Goal: Communication & Community: Answer question/provide support

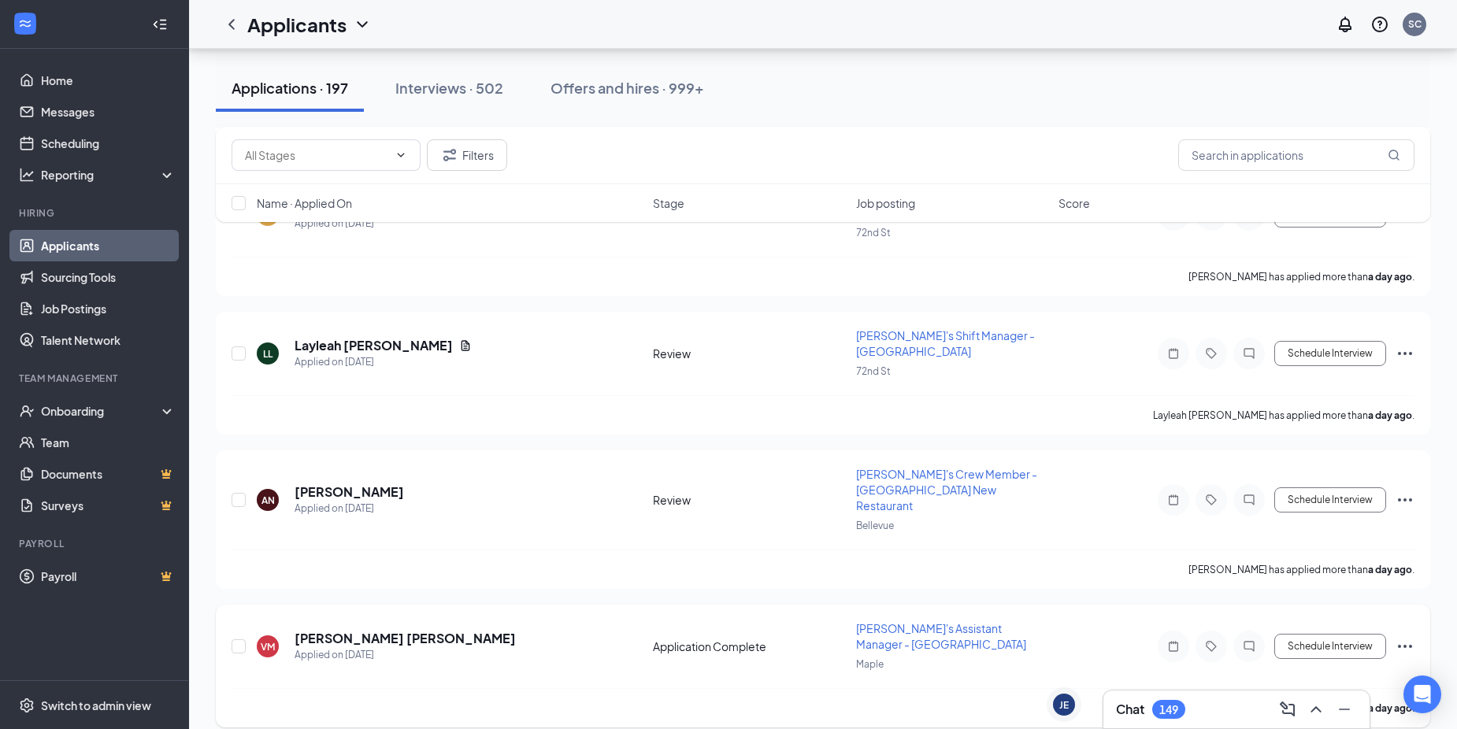
scroll to position [551, 0]
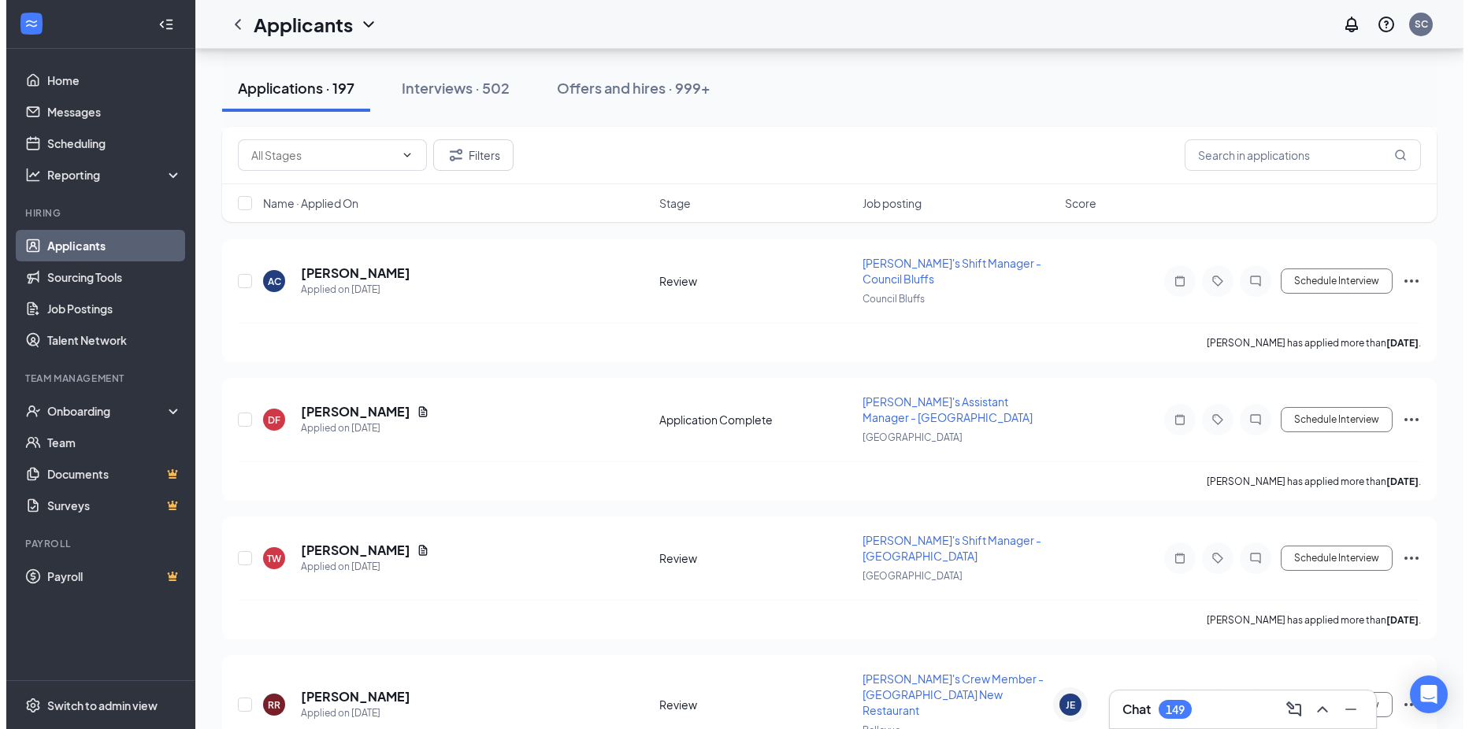
scroll to position [2721, 0]
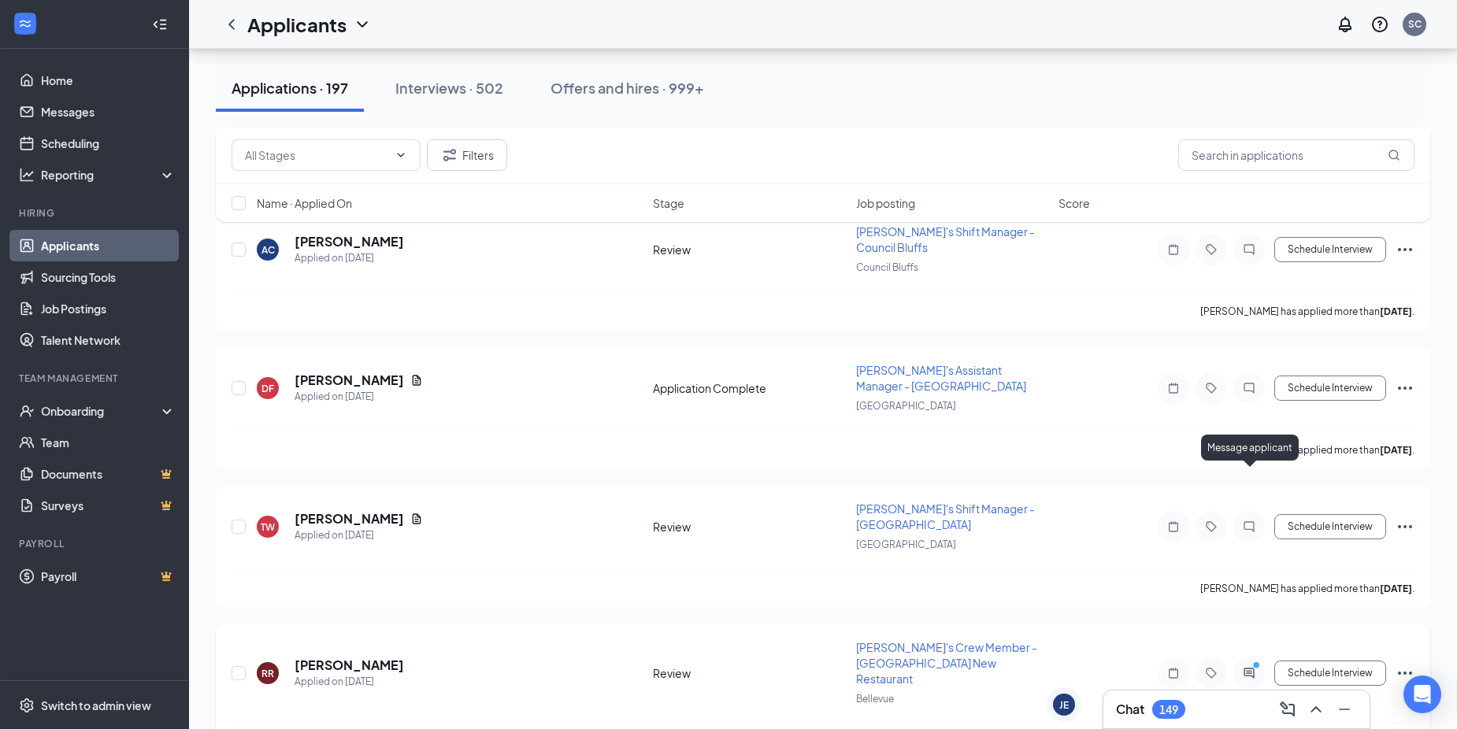
click at [1245, 667] on icon "ActiveChat" at bounding box center [1249, 673] width 19 height 13
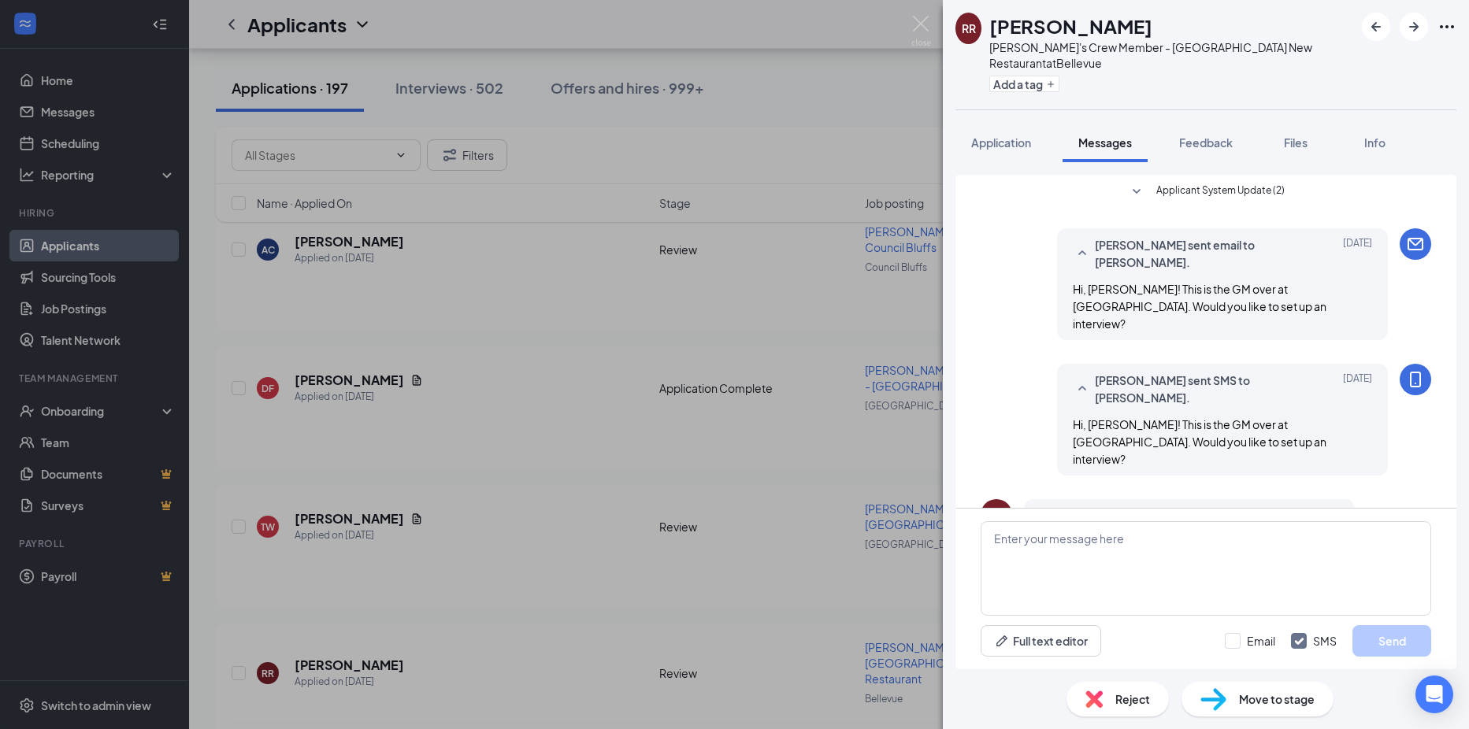
scroll to position [103, 0]
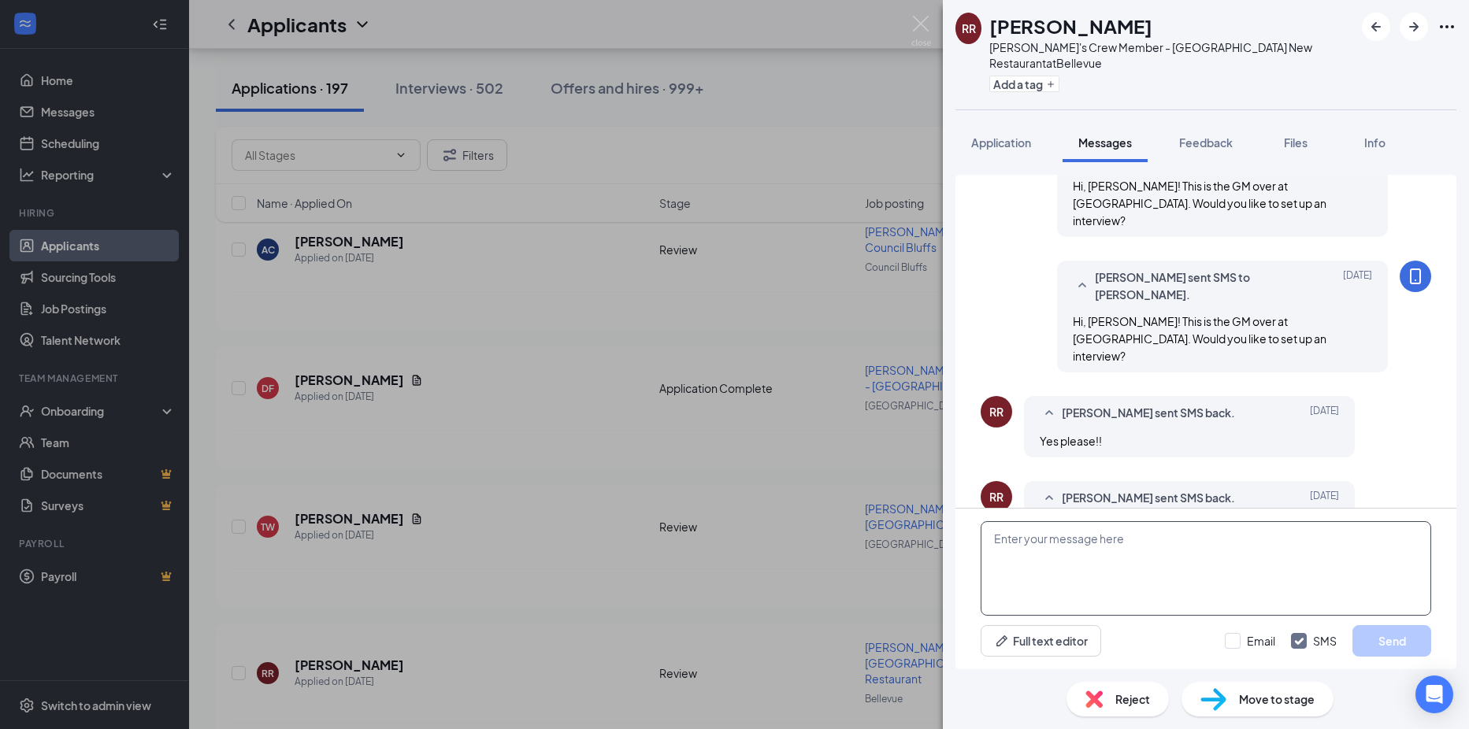
click at [1192, 563] on textarea at bounding box center [1206, 569] width 451 height 95
type textarea "L"
drag, startPoint x: 1468, startPoint y: 729, endPoint x: 1446, endPoint y: 685, distance: 48.6
click at [1438, 688] on icon "Open Intercom Messenger" at bounding box center [1434, 695] width 18 height 20
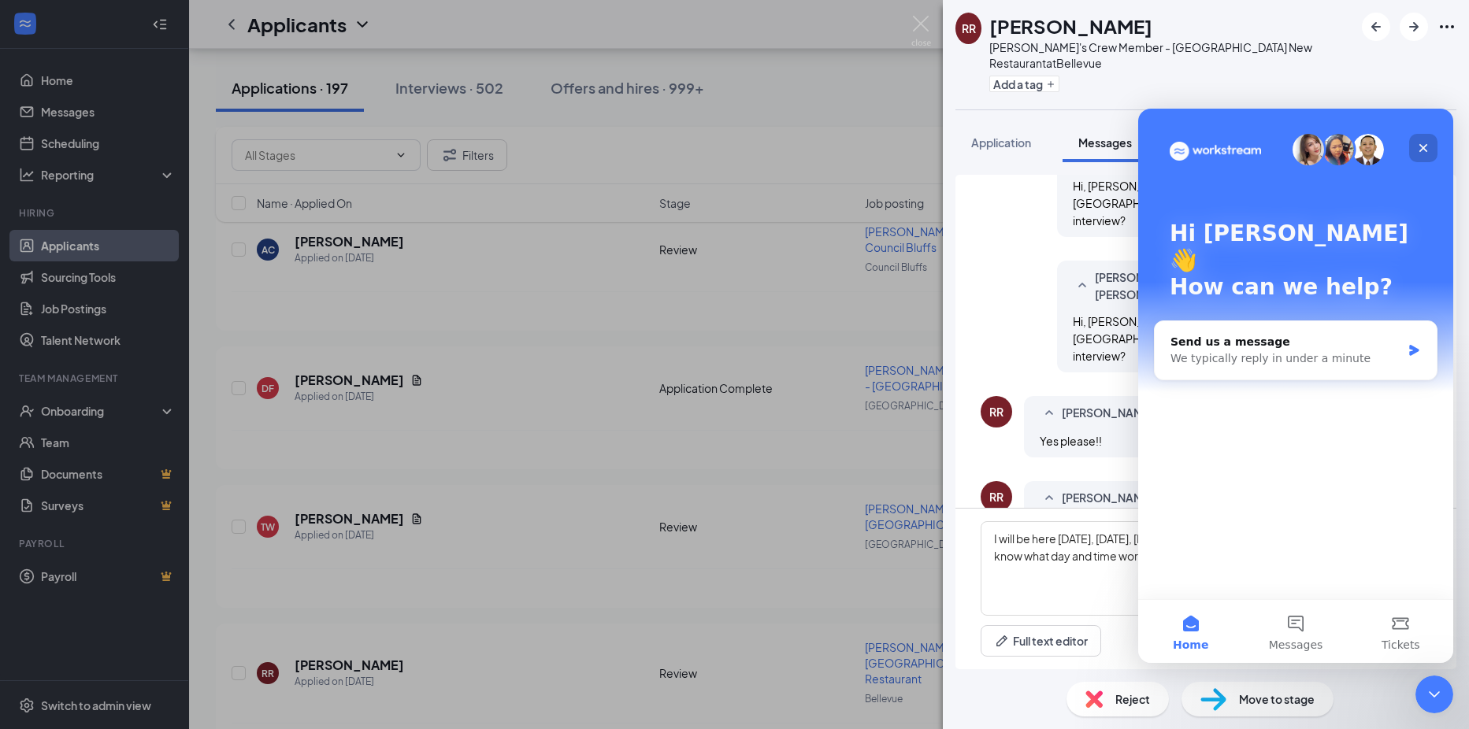
click at [1429, 144] on icon "Close" at bounding box center [1423, 148] width 13 height 13
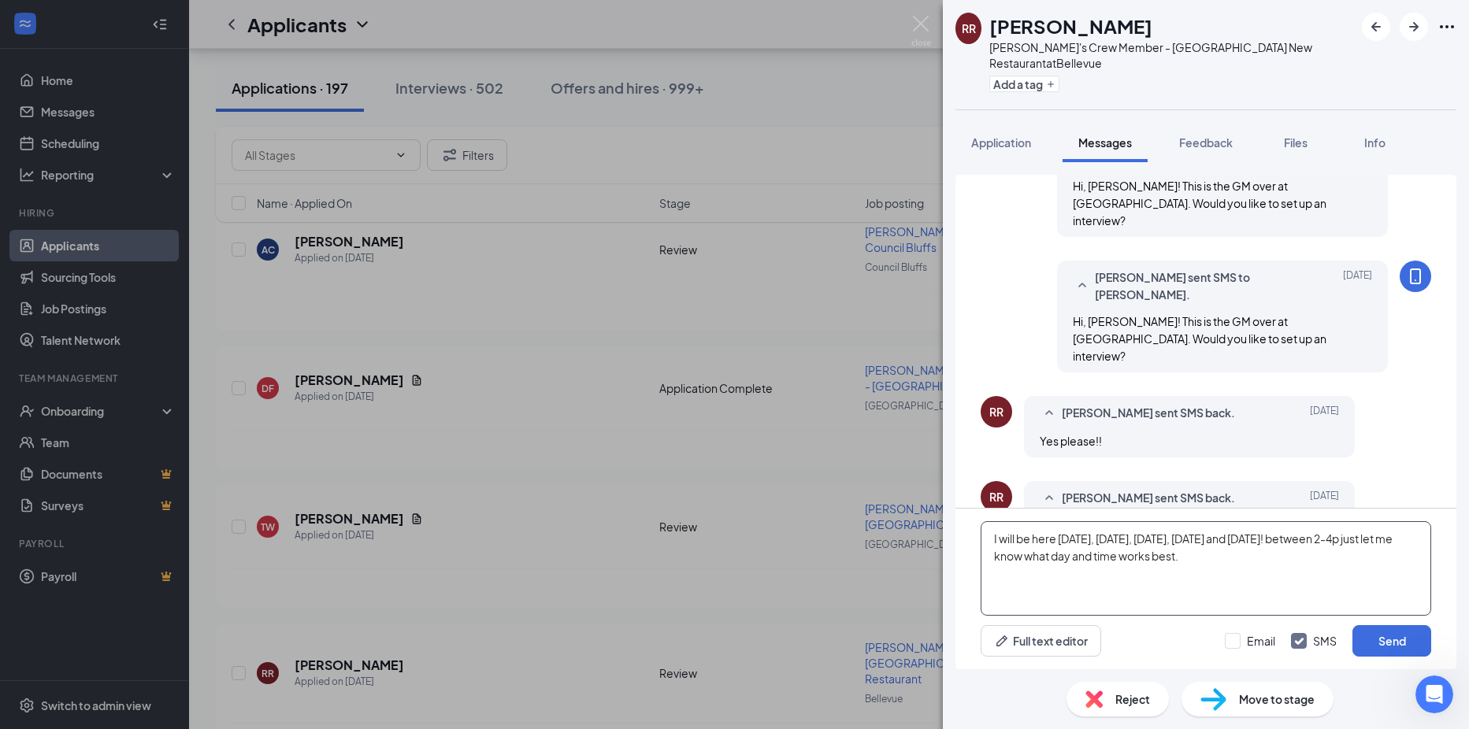
click at [1222, 567] on textarea "I will be here today, Wednesday, Friday, Saturday and Sunday! between 2-4p just…" at bounding box center [1206, 569] width 451 height 95
type textarea "I will be here today, Wednesday, Friday, Saturday and Sunday! between 2-4p just…"
click at [1398, 643] on button "Send" at bounding box center [1392, 641] width 79 height 32
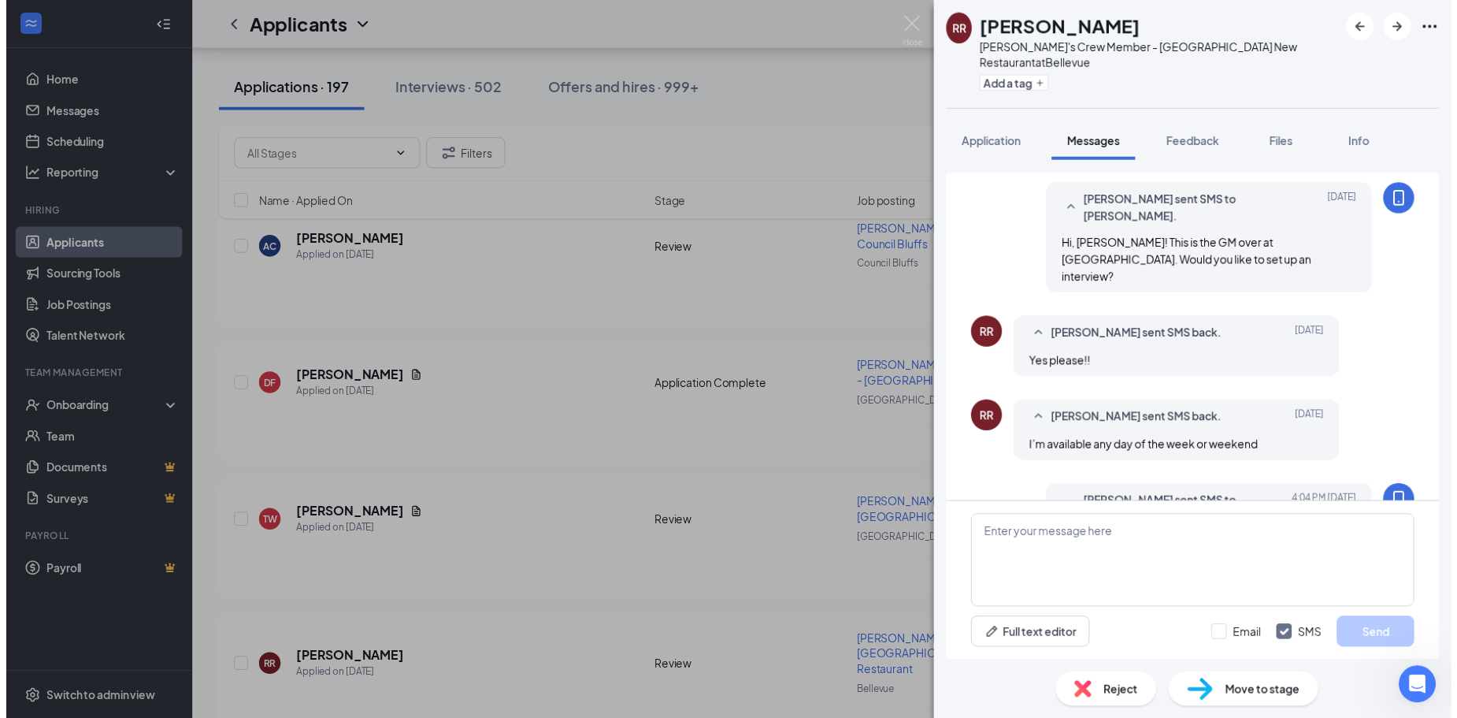
scroll to position [239, 0]
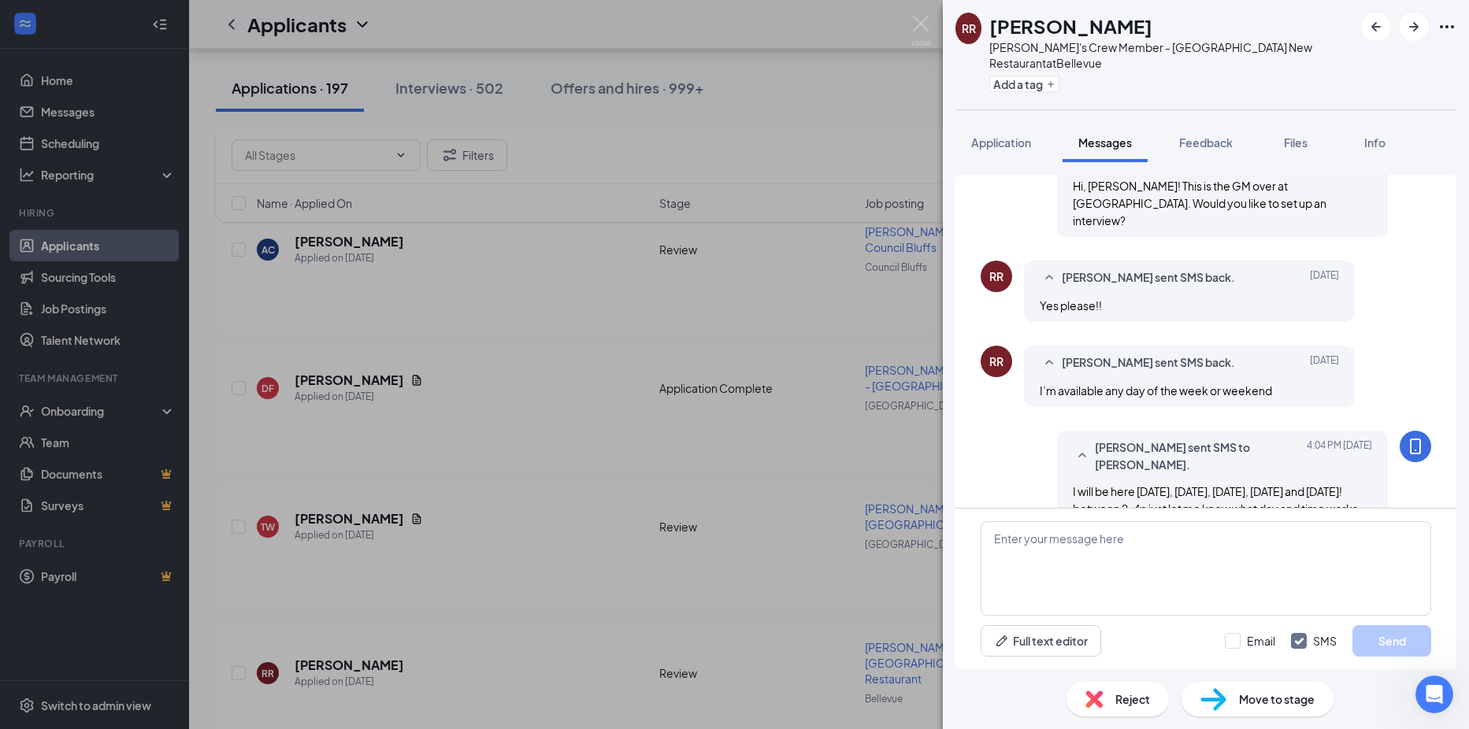
click at [915, 22] on img at bounding box center [921, 31] width 20 height 31
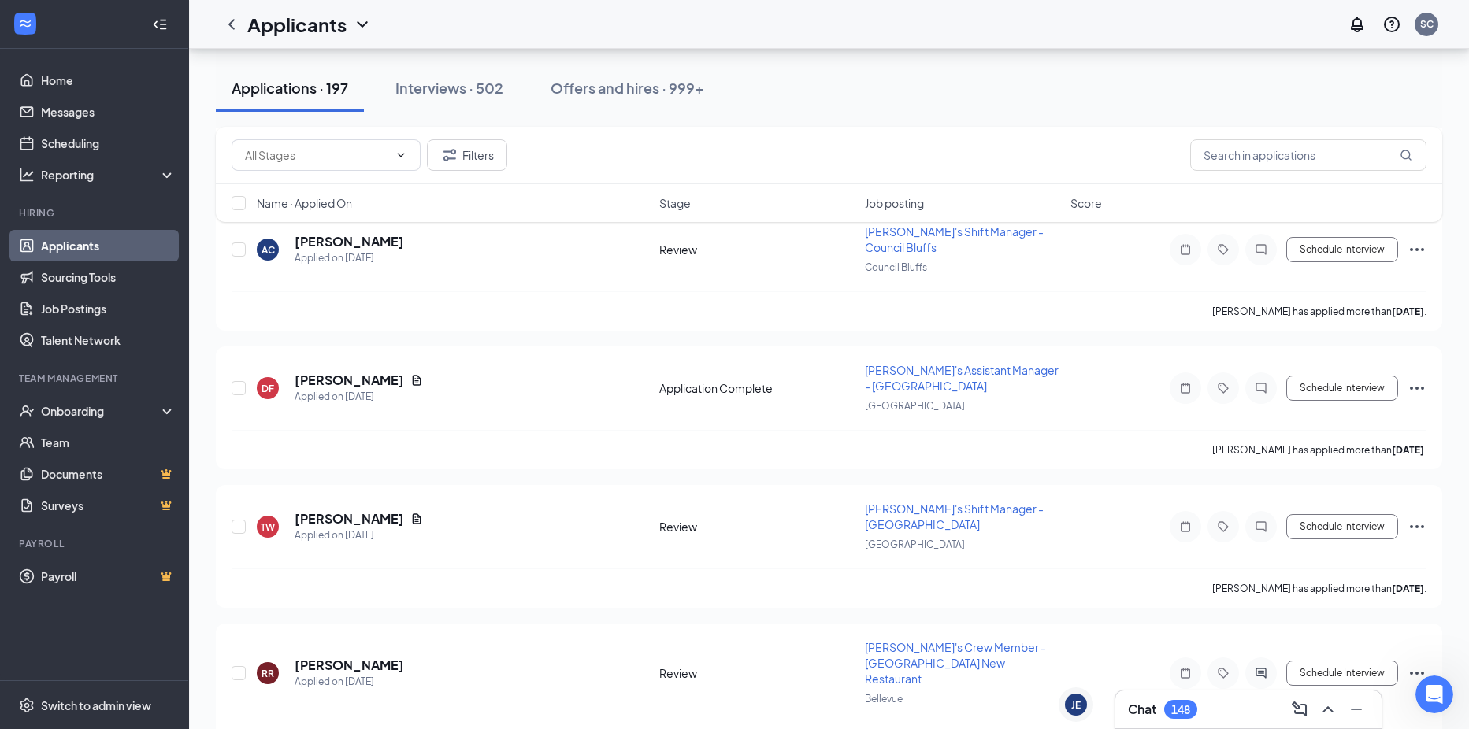
click at [1205, 697] on div "Chat 148" at bounding box center [1248, 709] width 241 height 25
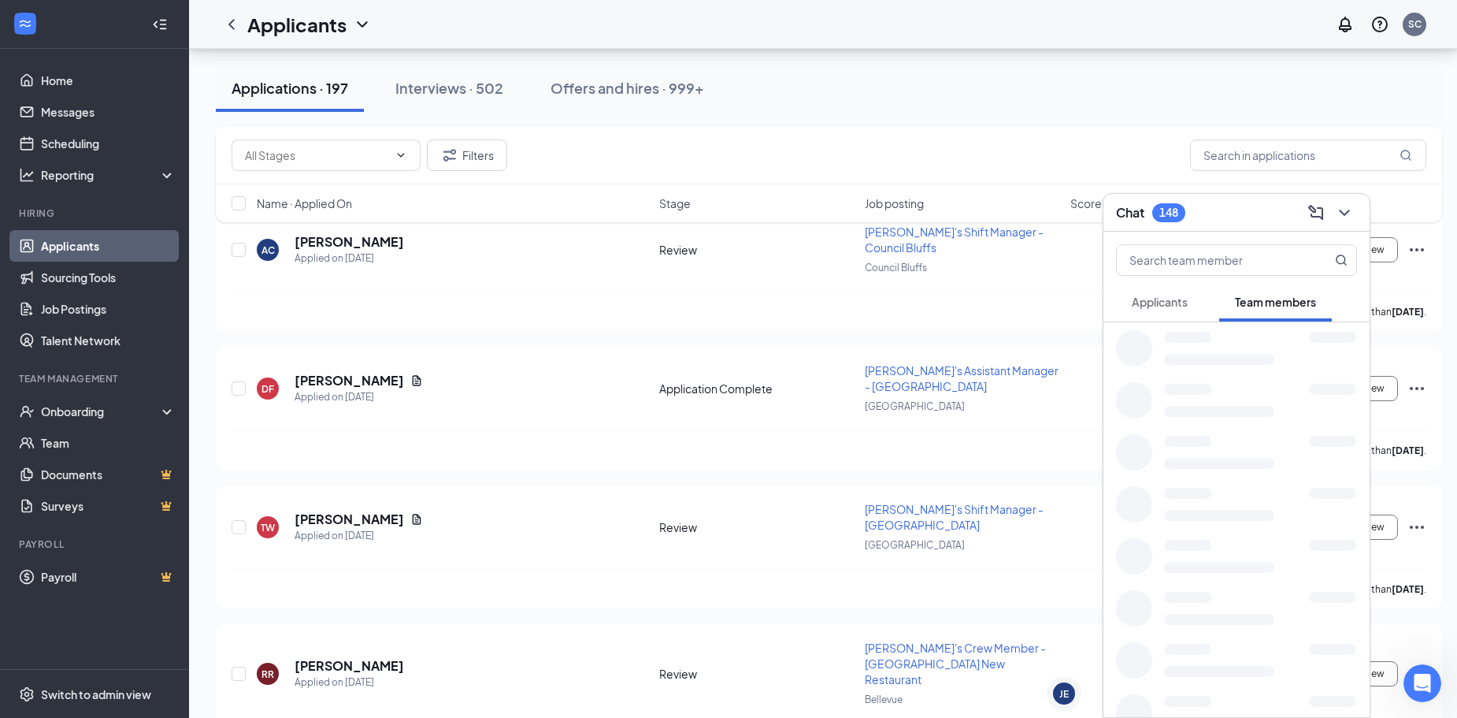
click at [1155, 309] on div "Applicants" at bounding box center [1160, 302] width 56 height 16
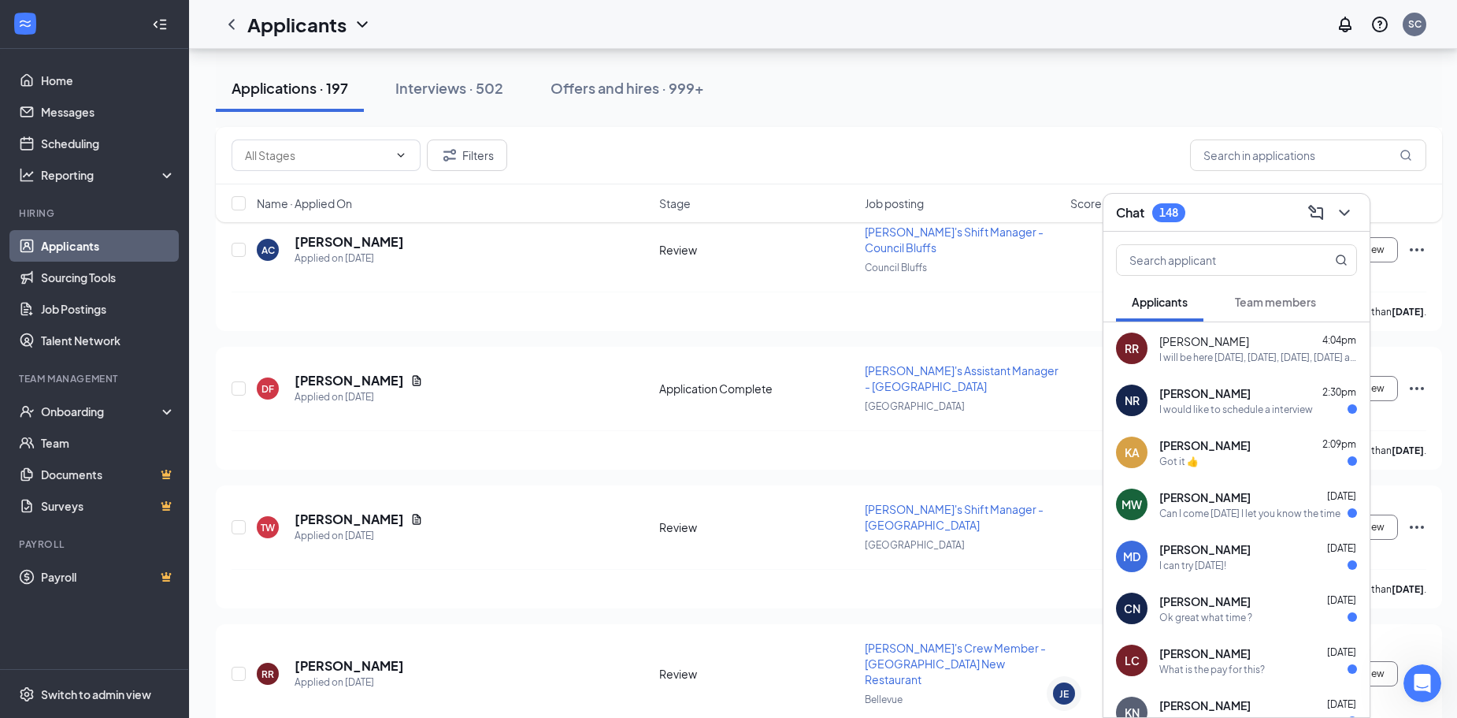
click at [1227, 570] on div "I can try Friday!" at bounding box center [1259, 565] width 198 height 13
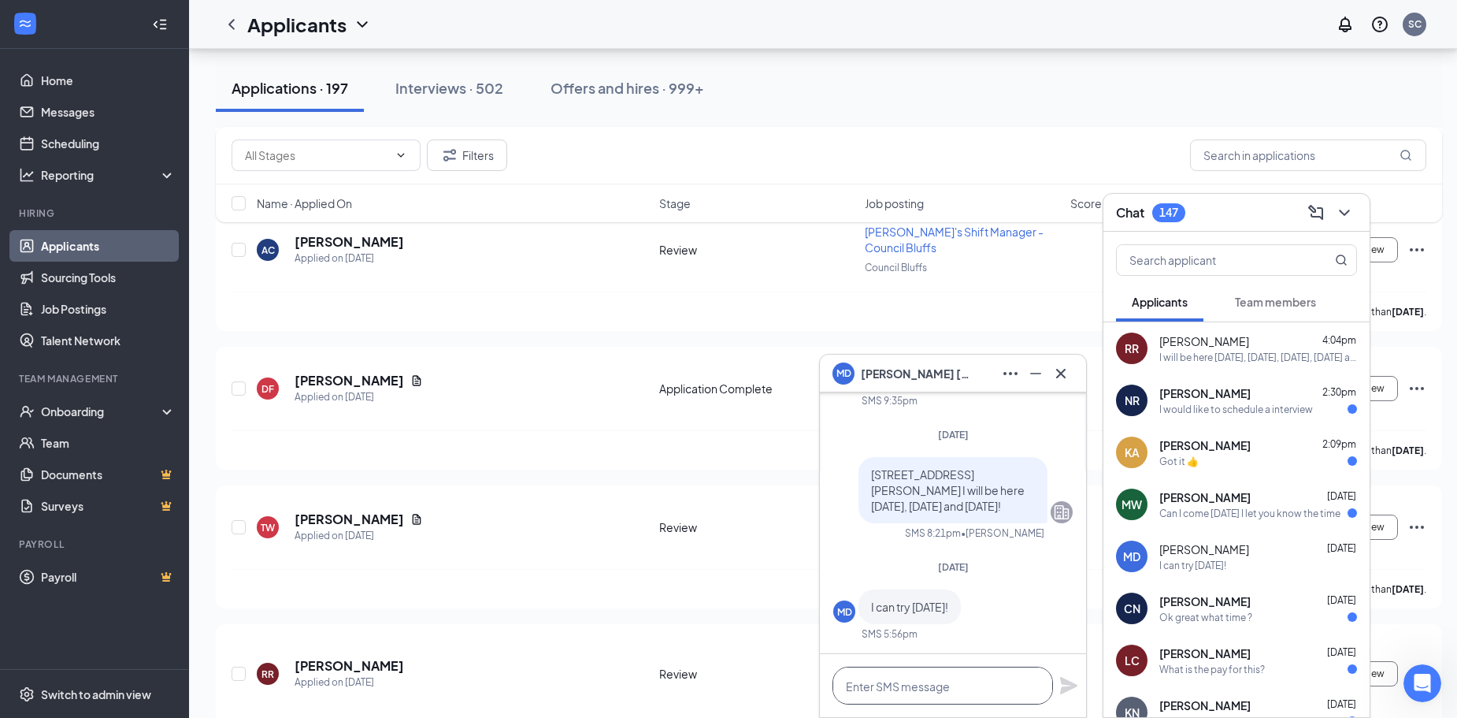
click at [941, 677] on textarea at bounding box center [943, 685] width 221 height 38
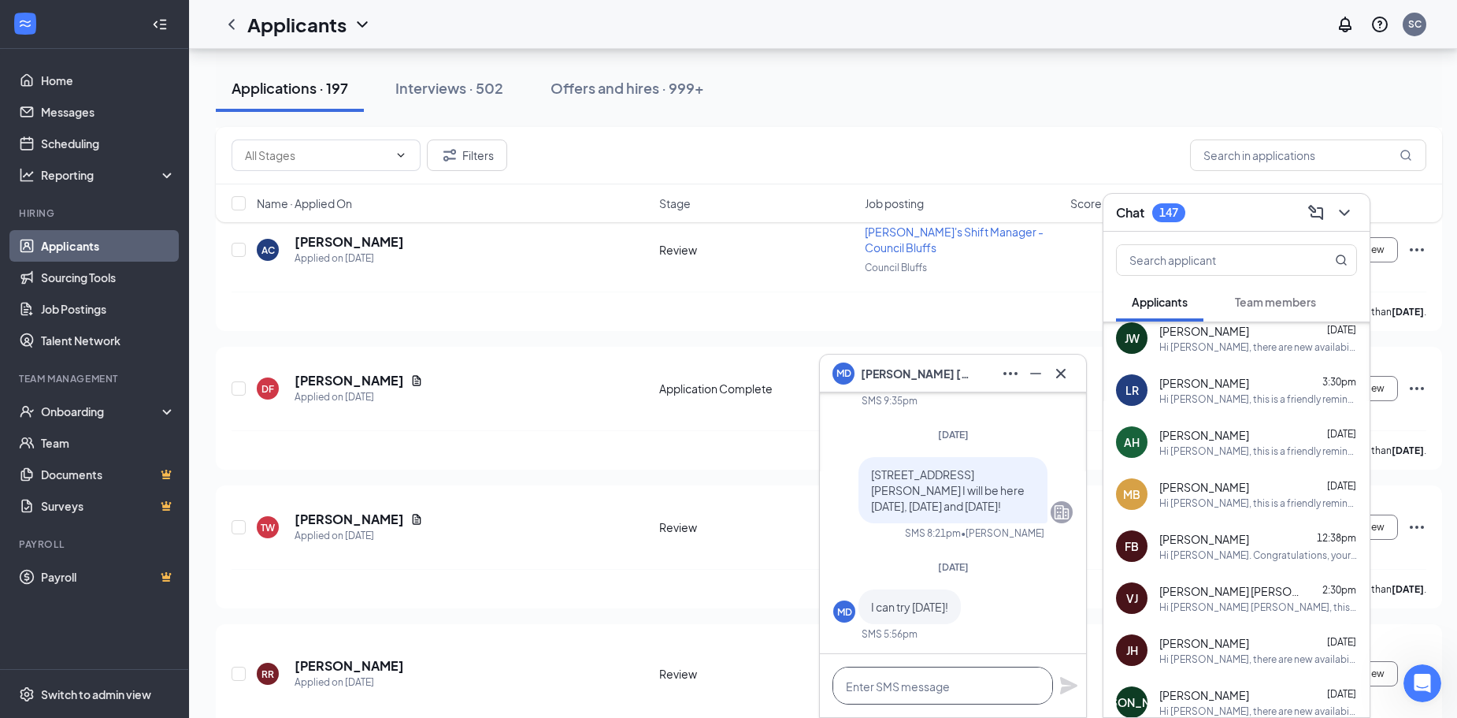
scroll to position [1182, 0]
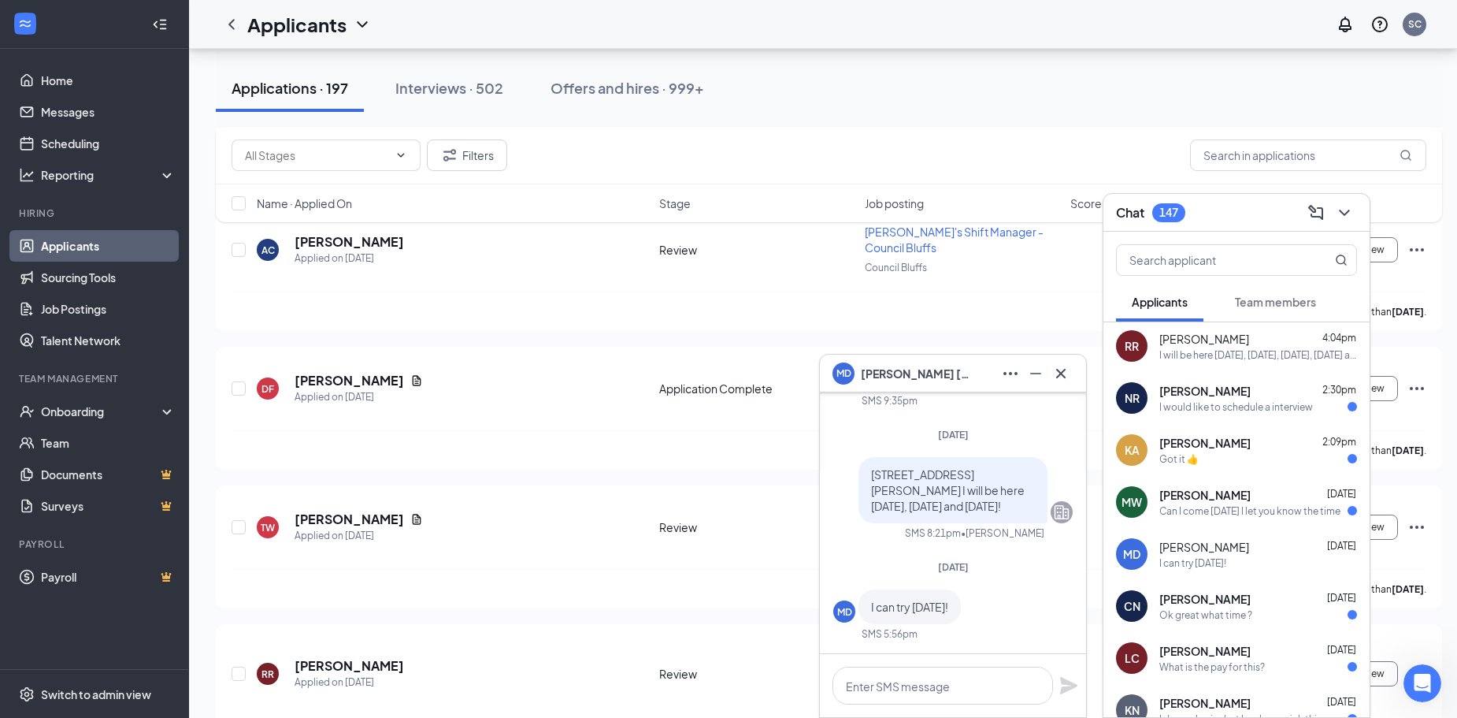
scroll to position [107, 0]
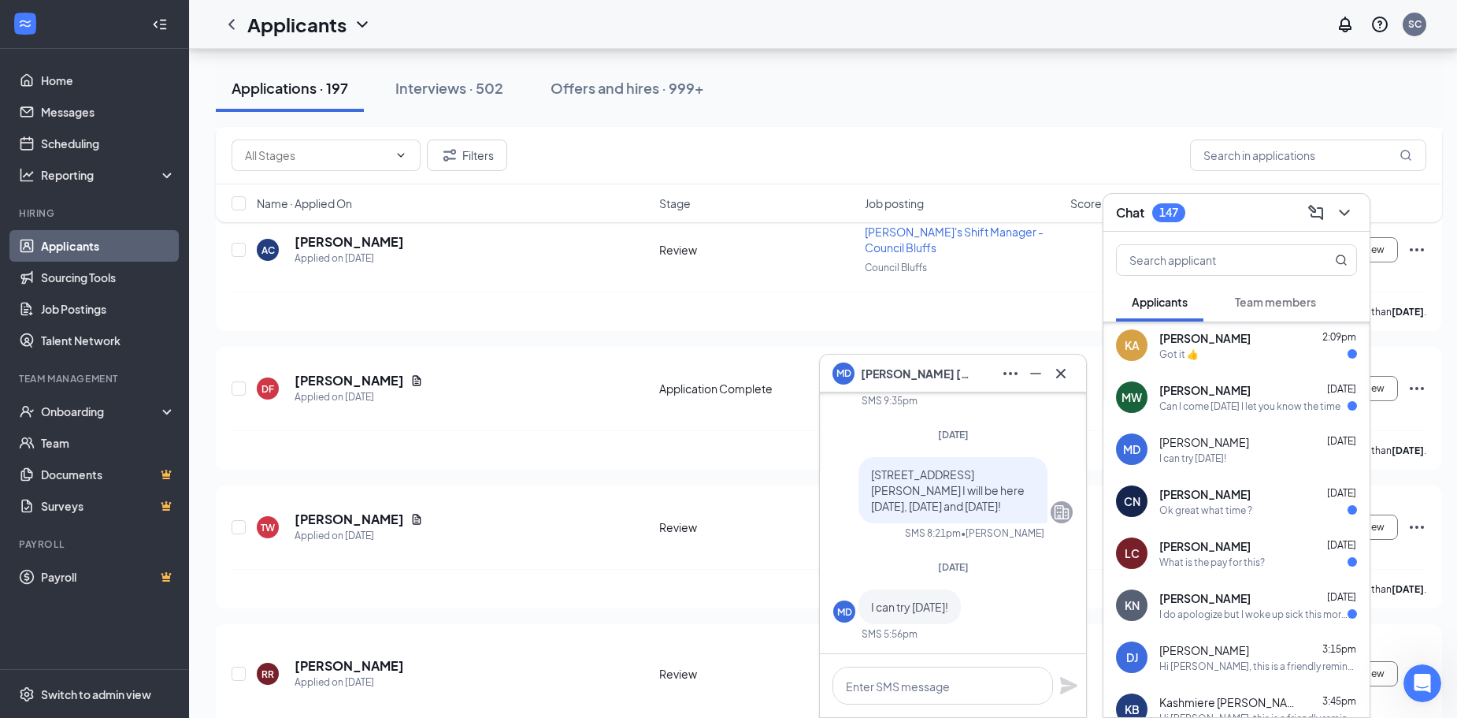
click at [1250, 620] on div "I do apologize but I woke up sick this morning can we reschedule for tomorrow a…" at bounding box center [1254, 613] width 188 height 13
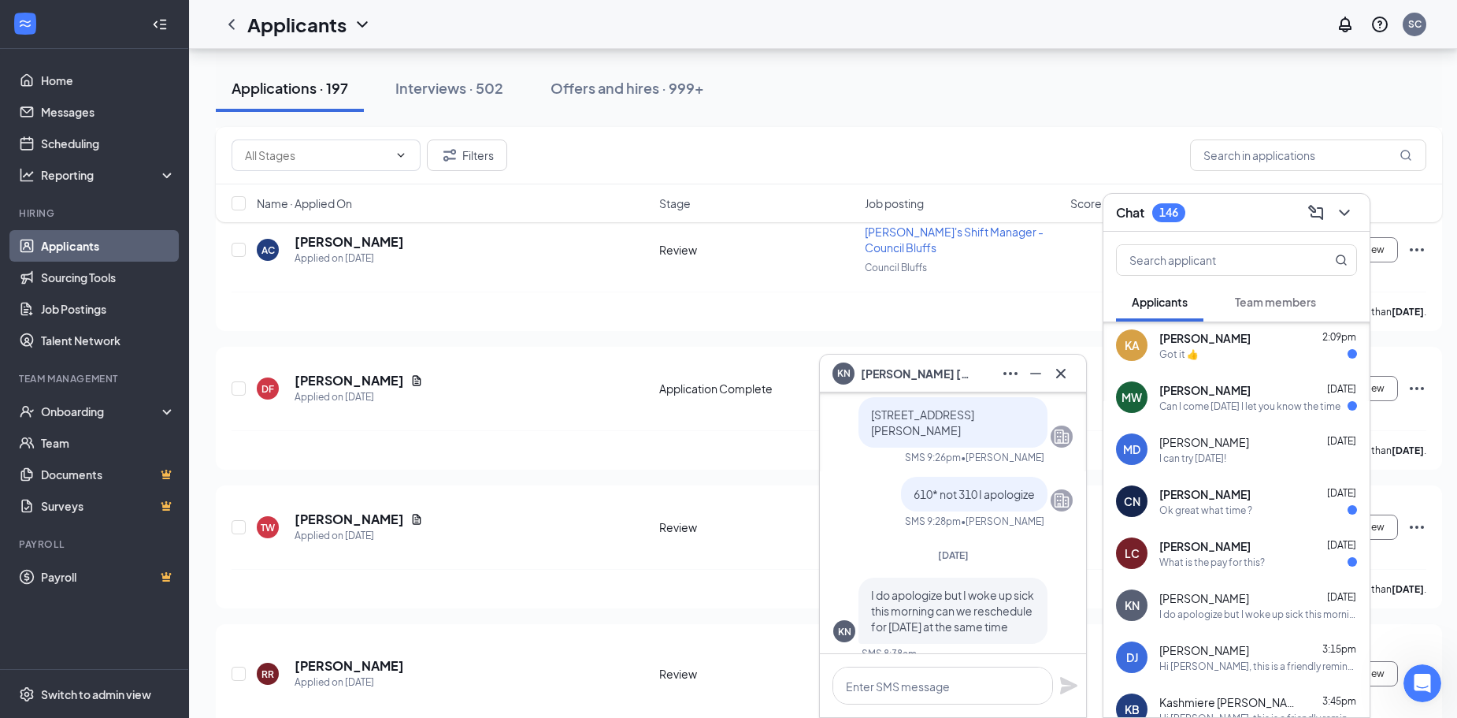
scroll to position [0, 0]
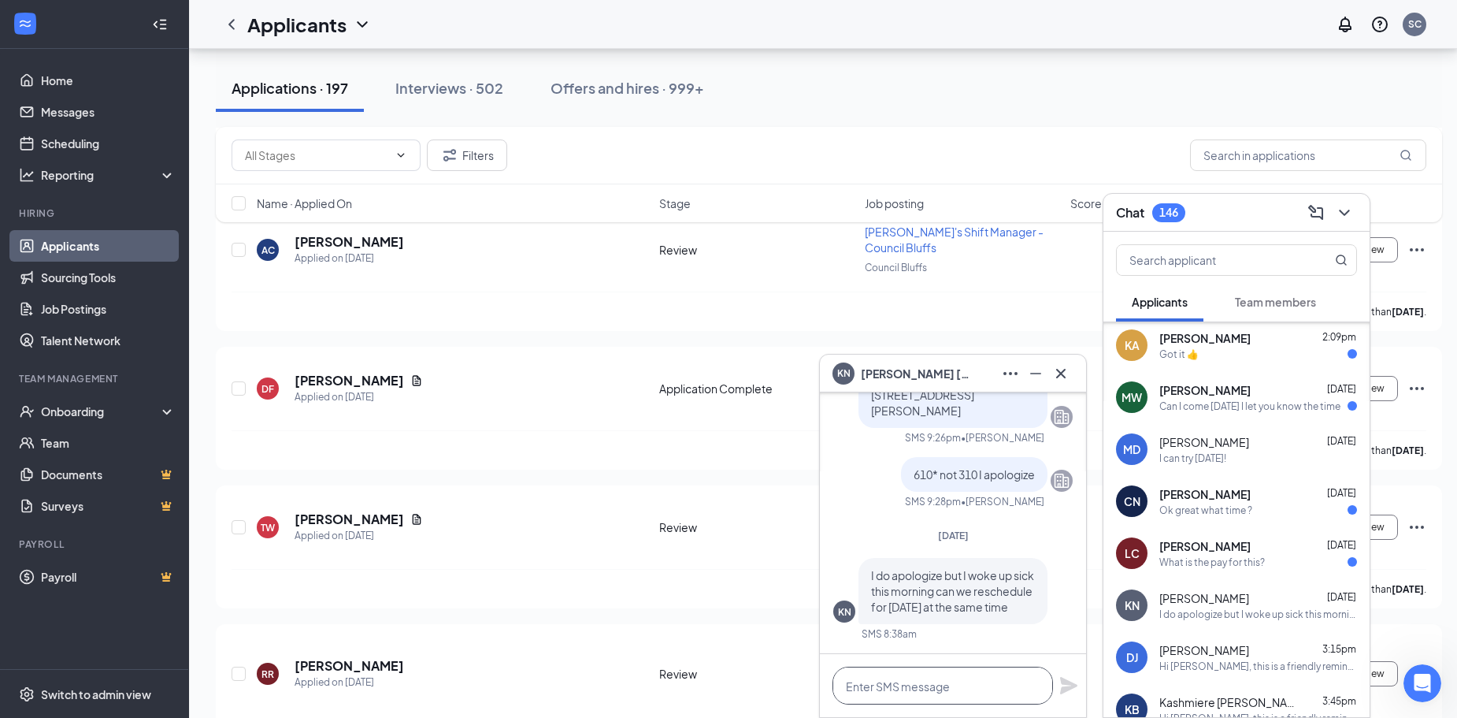
click at [887, 685] on textarea at bounding box center [943, 685] width 221 height 38
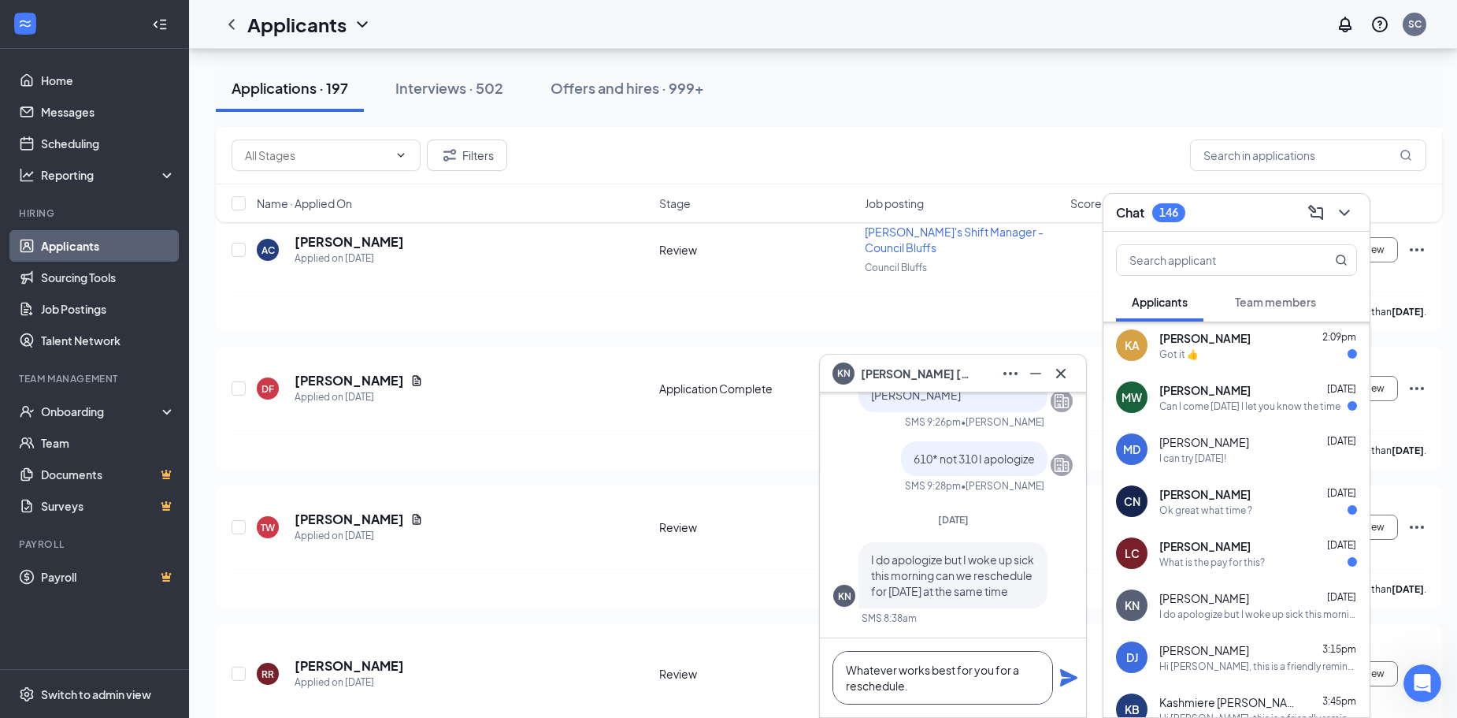
type textarea "Whatever works best for you for a reschedule."
click at [1067, 685] on icon "Plane" at bounding box center [1069, 677] width 19 height 19
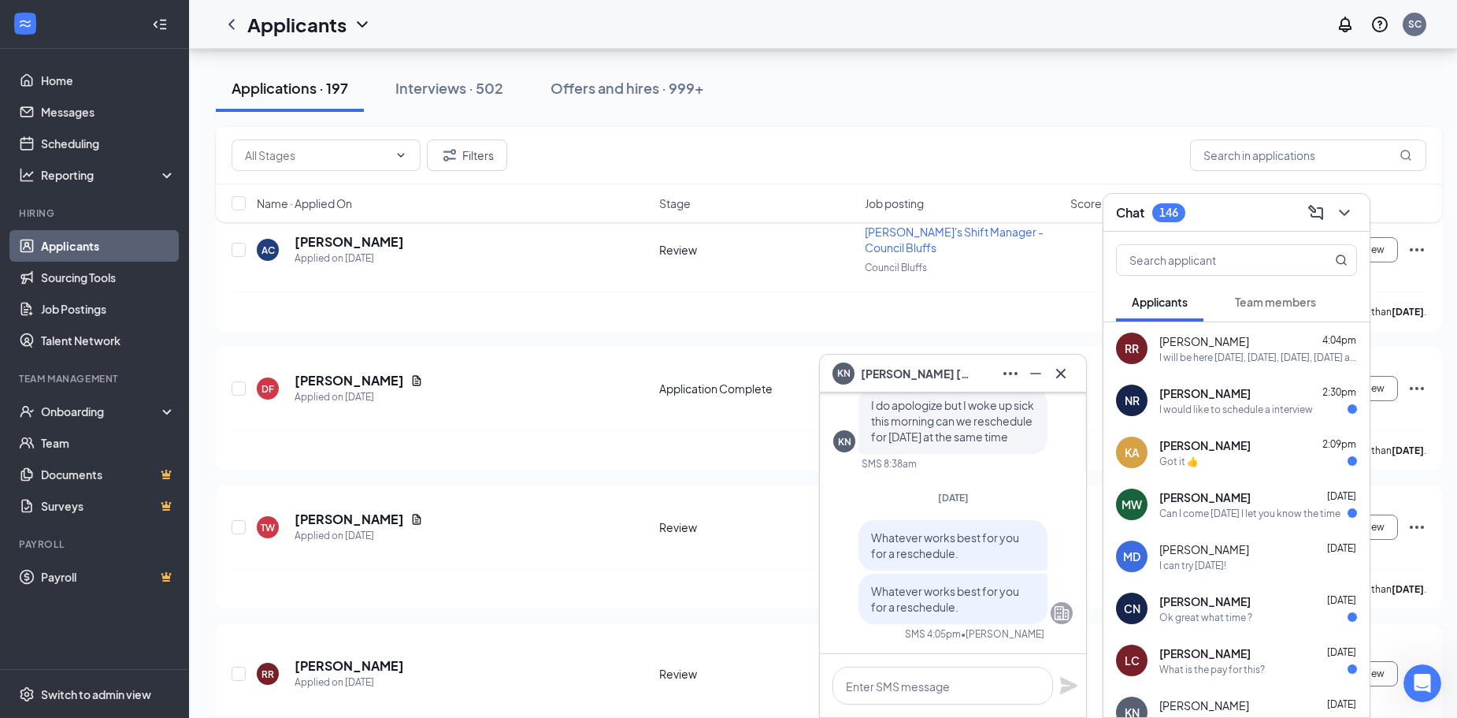
click at [1252, 308] on span "Team members" at bounding box center [1275, 302] width 81 height 14
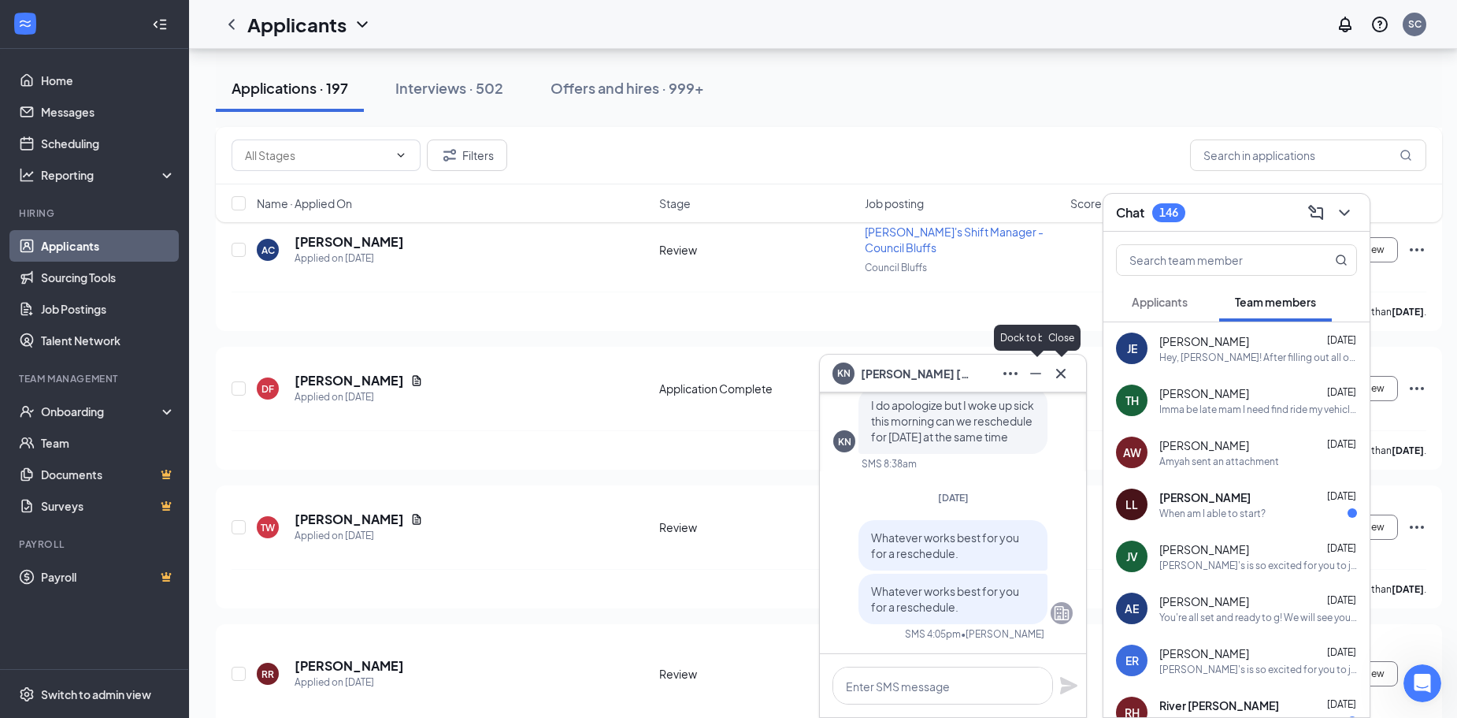
click at [1034, 369] on icon "Minimize" at bounding box center [1035, 373] width 19 height 19
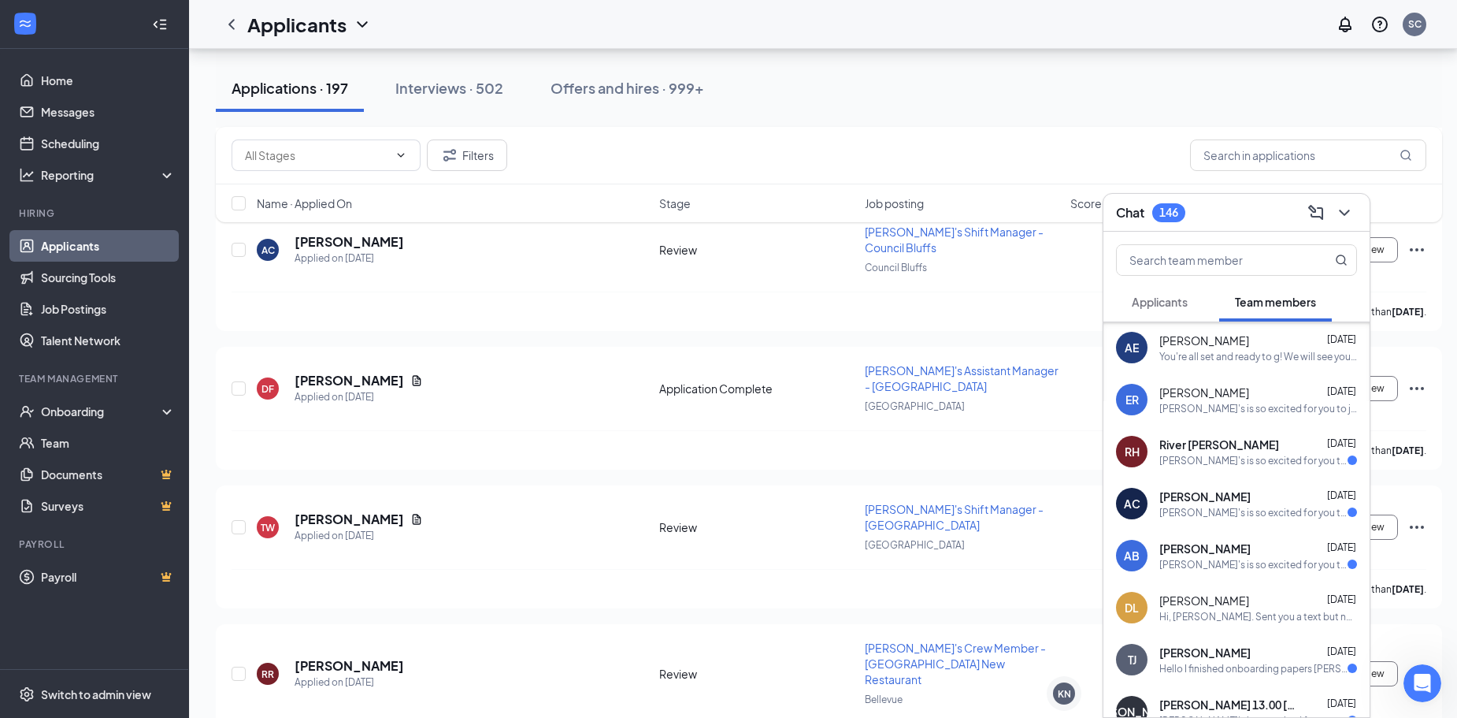
scroll to position [179, 0]
